Goal: Find specific page/section: Find specific page/section

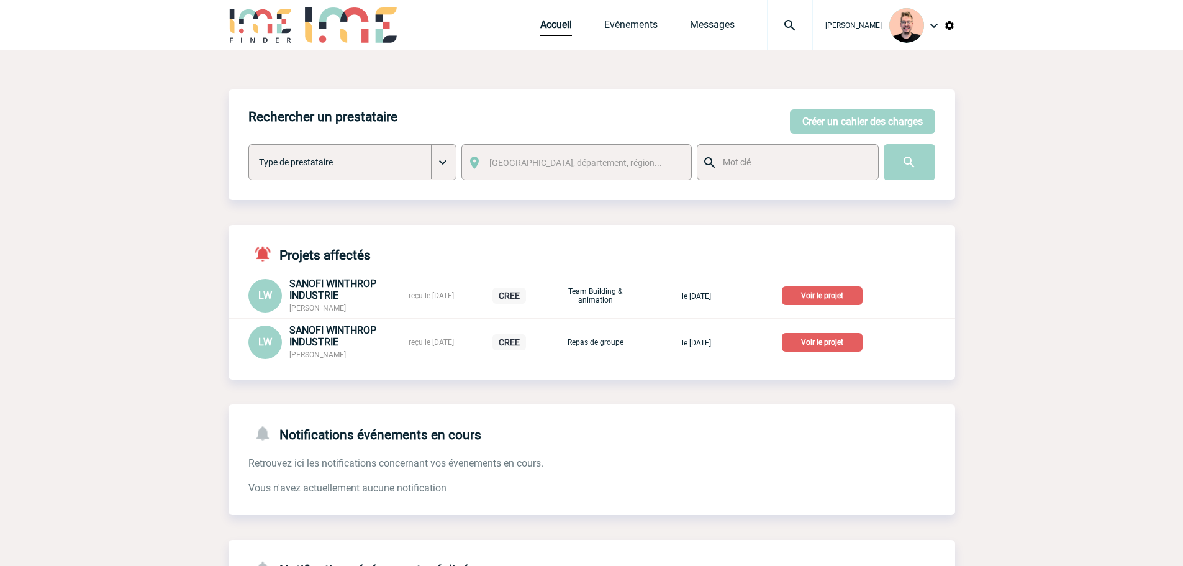
click at [769, 30] on img at bounding box center [789, 25] width 45 height 15
type input "200042"
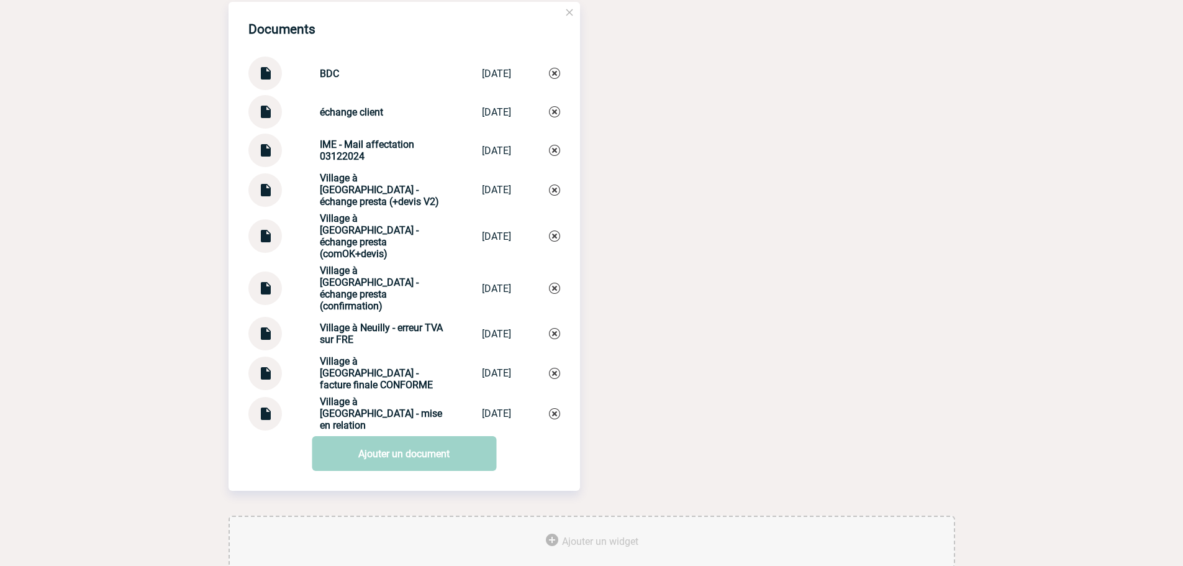
scroll to position [1330, 0]
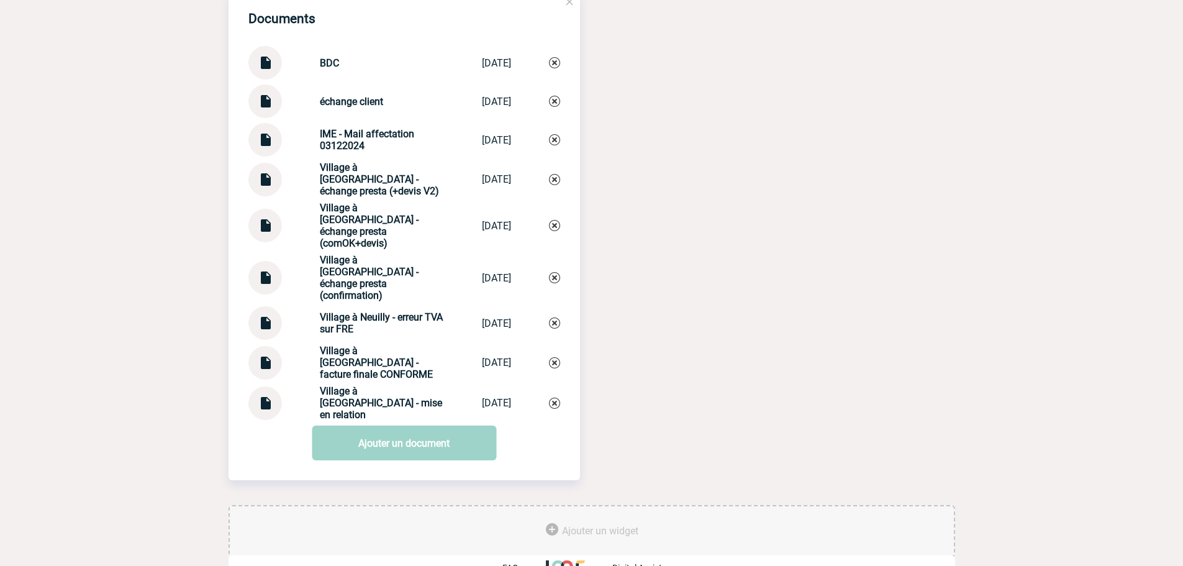
click at [263, 346] on img at bounding box center [265, 358] width 16 height 24
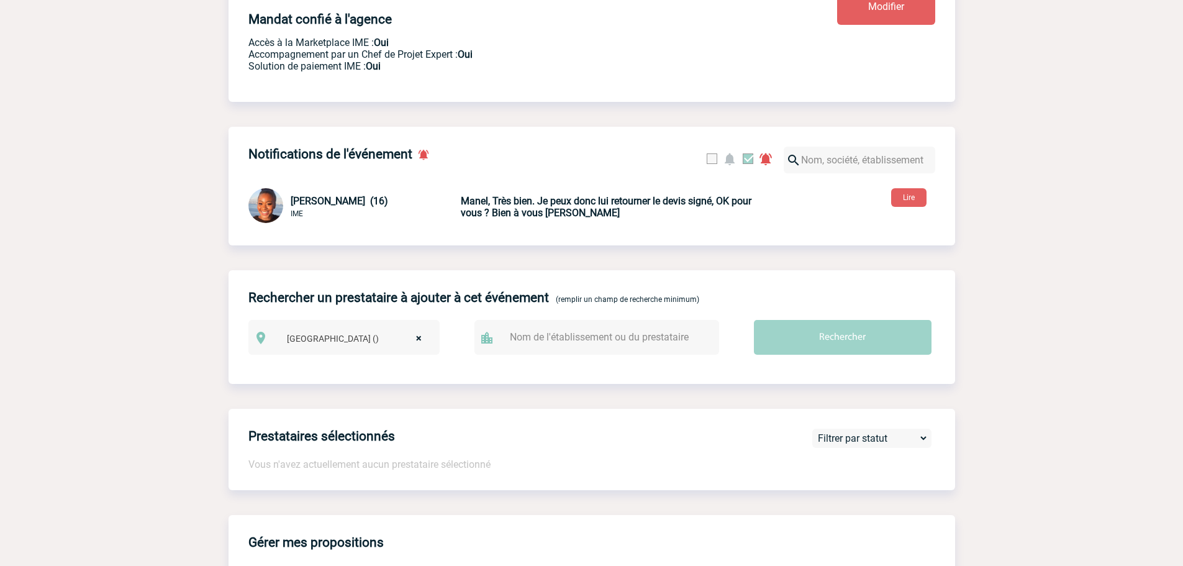
scroll to position [0, 0]
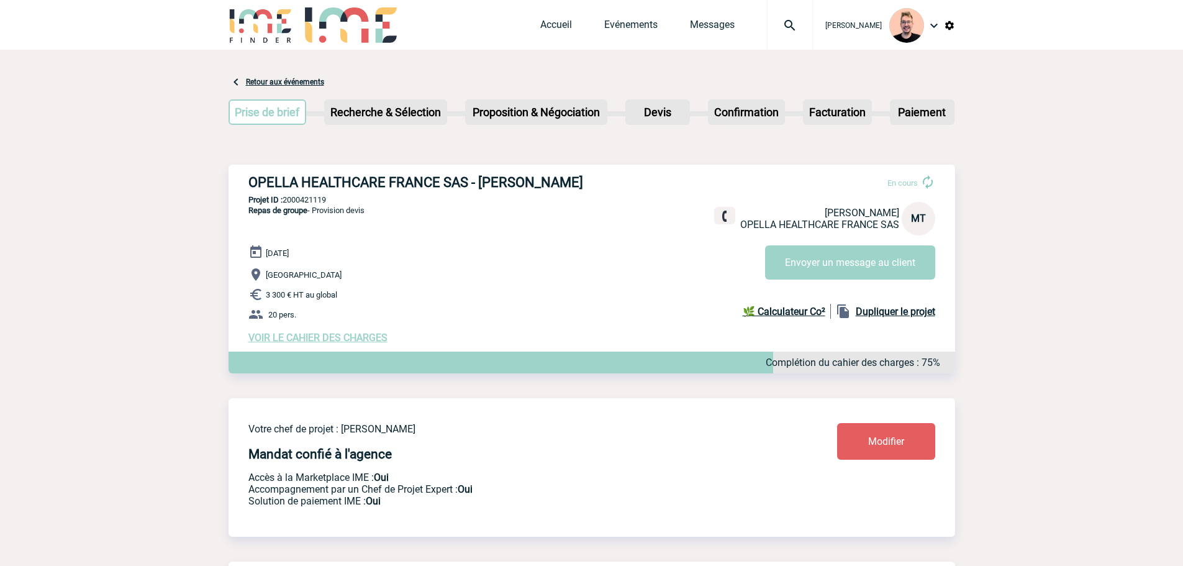
click at [264, 16] on img at bounding box center [260, 24] width 65 height 35
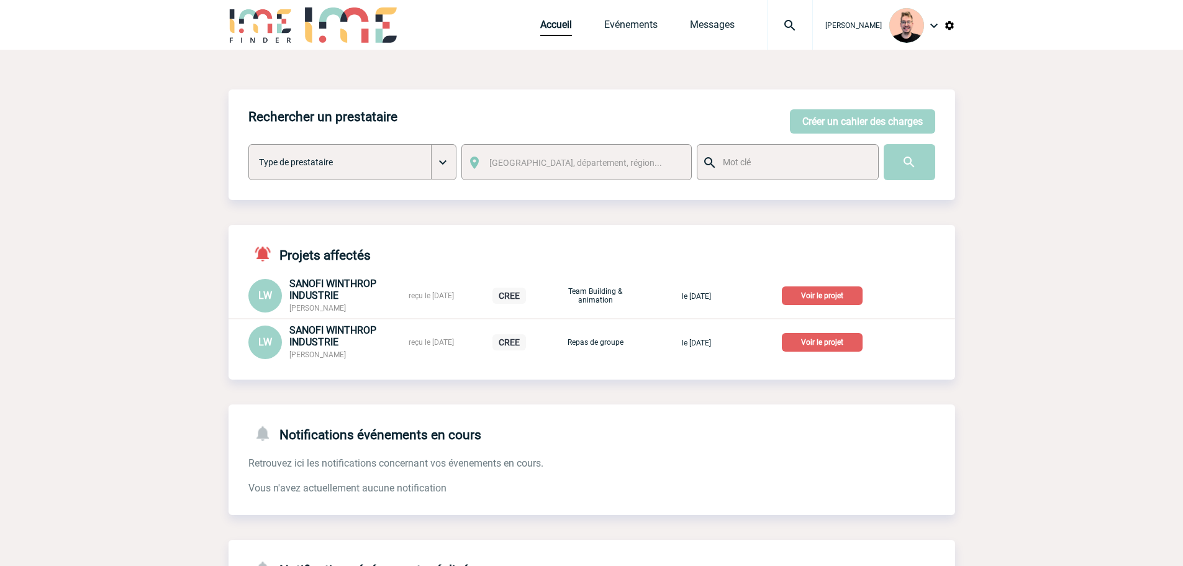
click at [788, 17] on div at bounding box center [790, 25] width 46 height 50
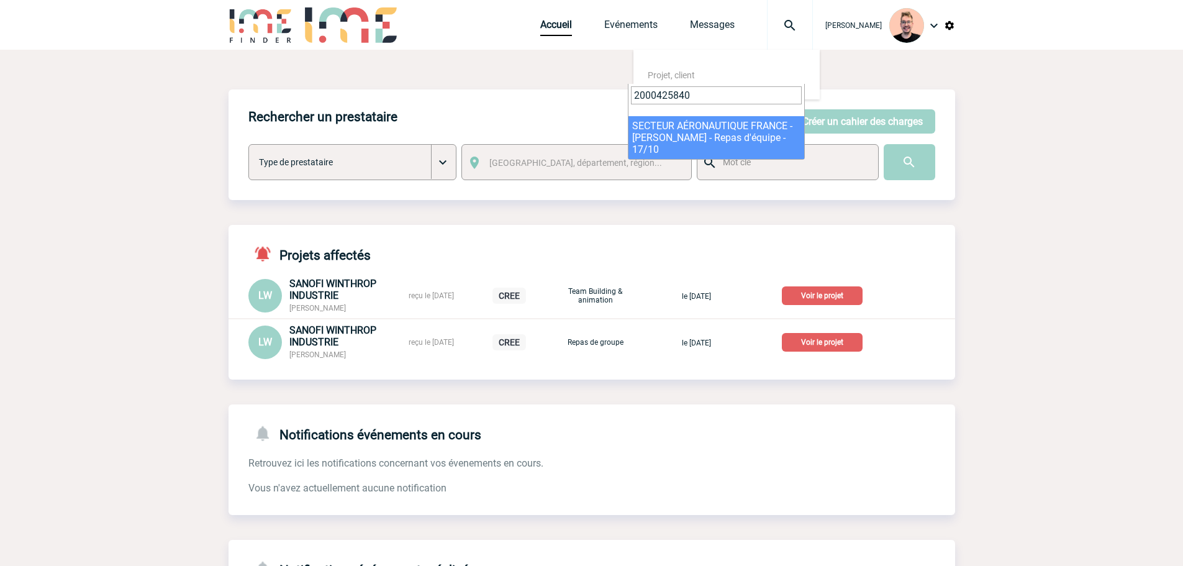
type input "2000425840"
select select "25341"
